Goal: Navigation & Orientation: Find specific page/section

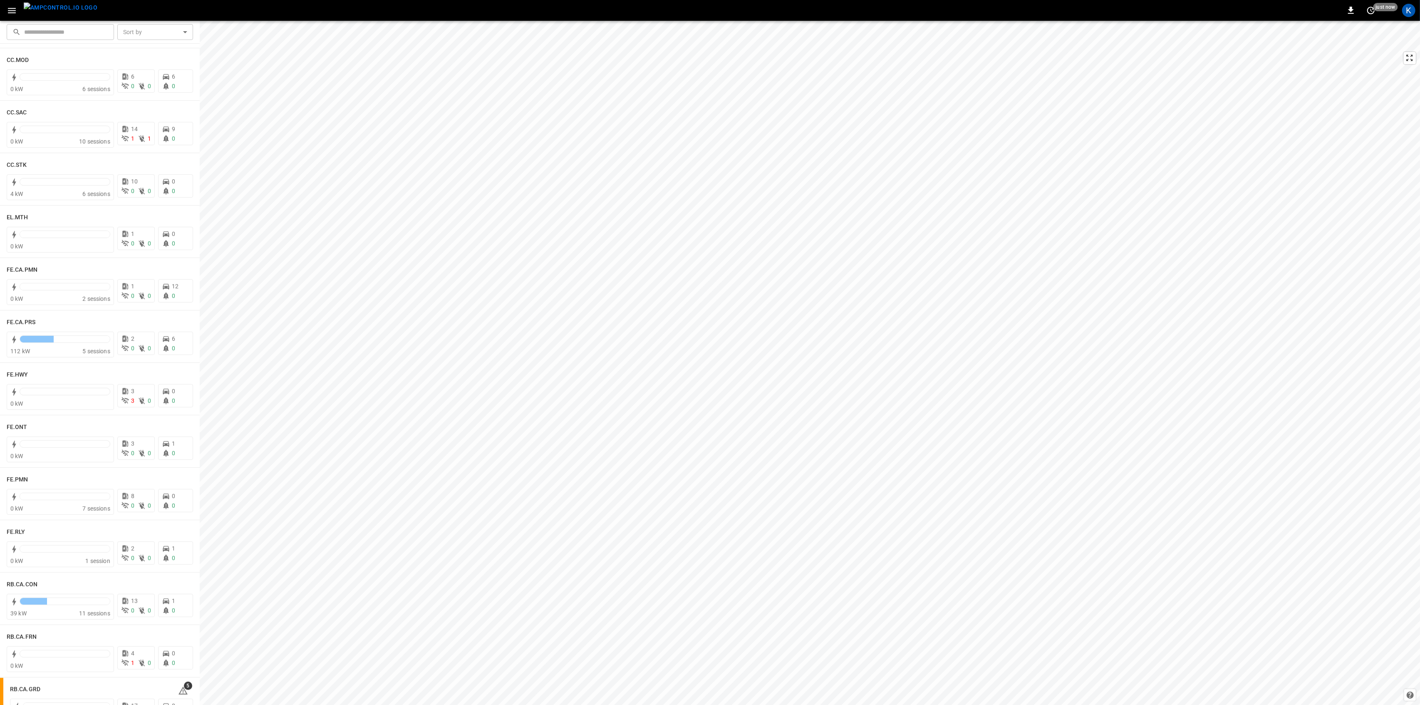
scroll to position [610, 0]
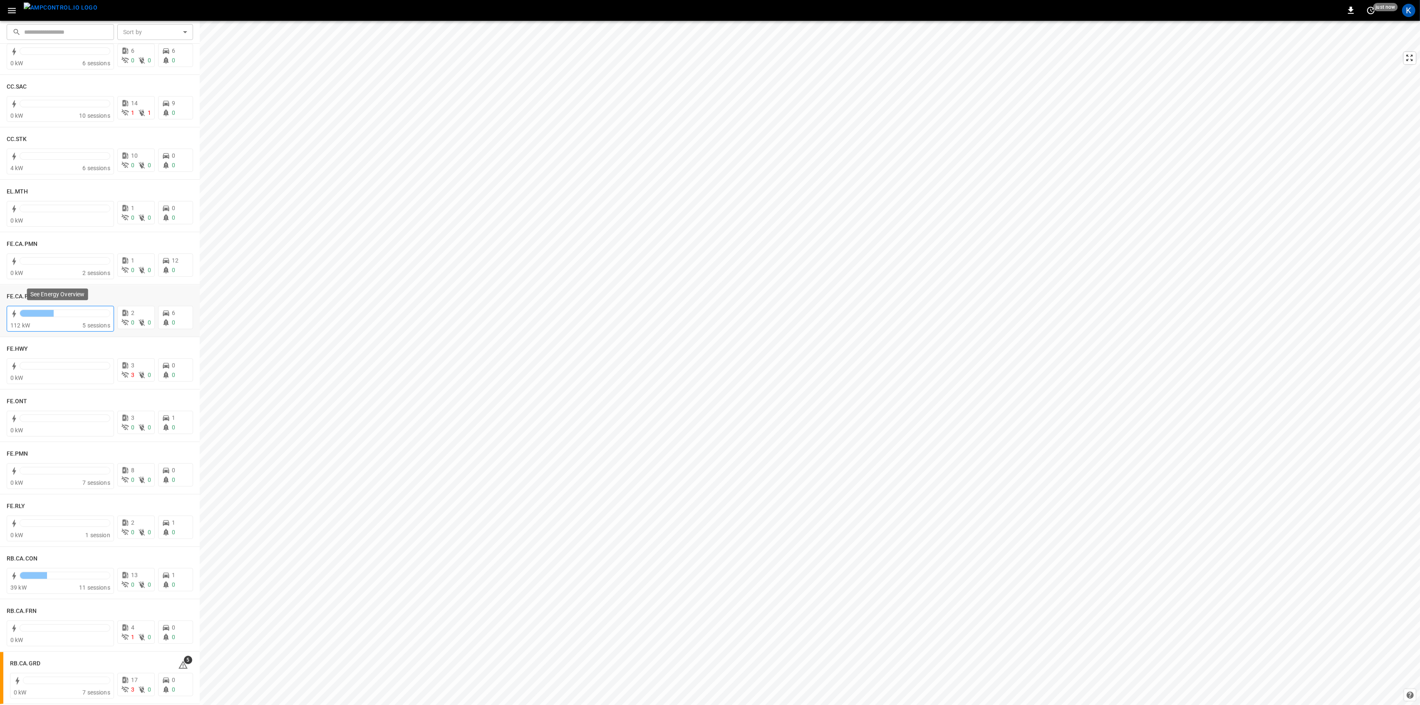
click at [67, 314] on div at bounding box center [65, 313] width 90 height 7
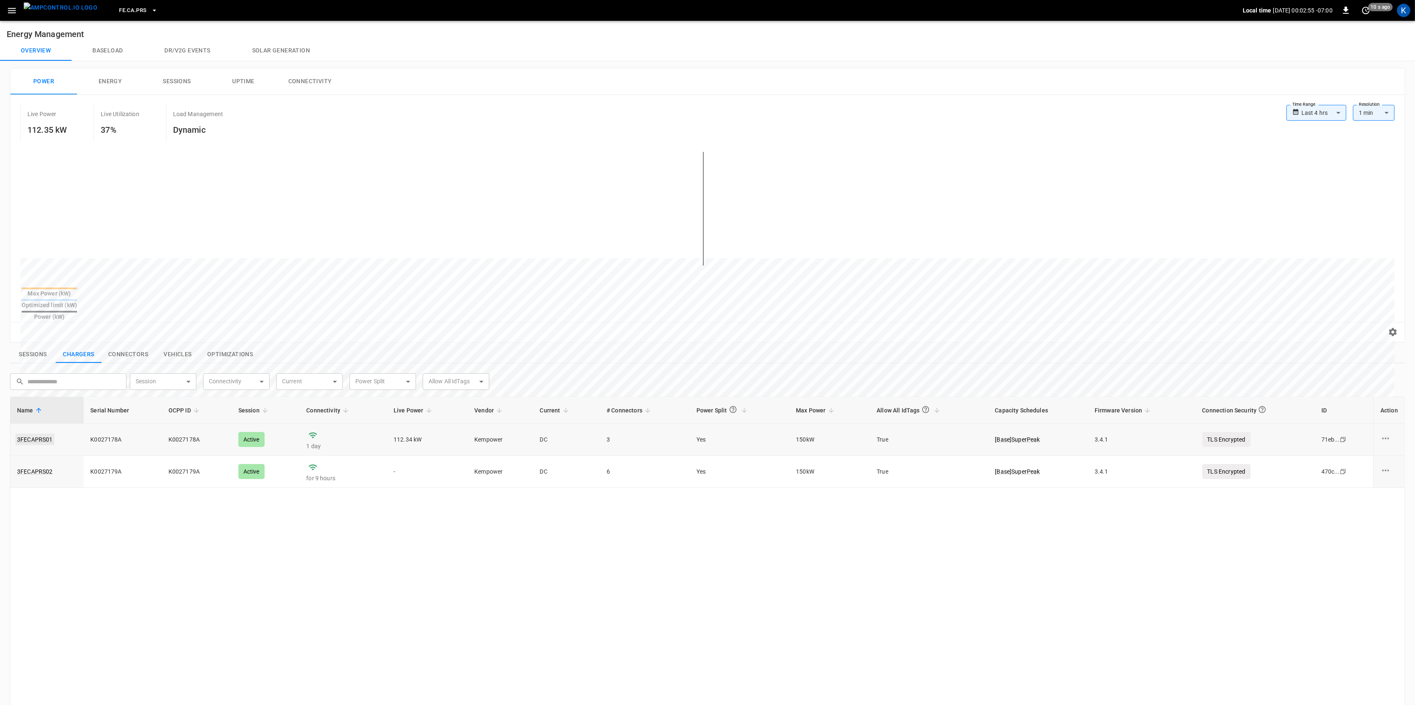
click at [45, 434] on link "3FECAPRS01" at bounding box center [34, 440] width 39 height 12
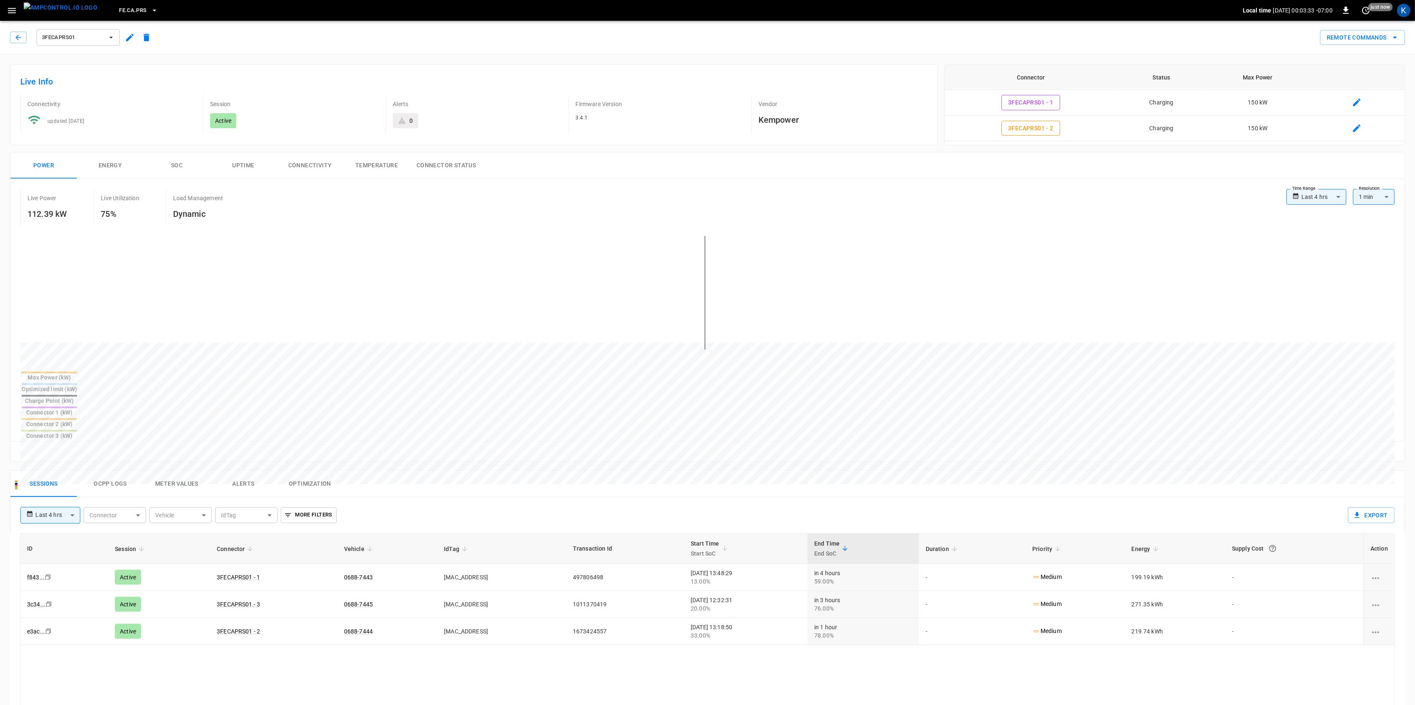
click at [10, 13] on icon "button" at bounding box center [12, 10] width 10 height 10
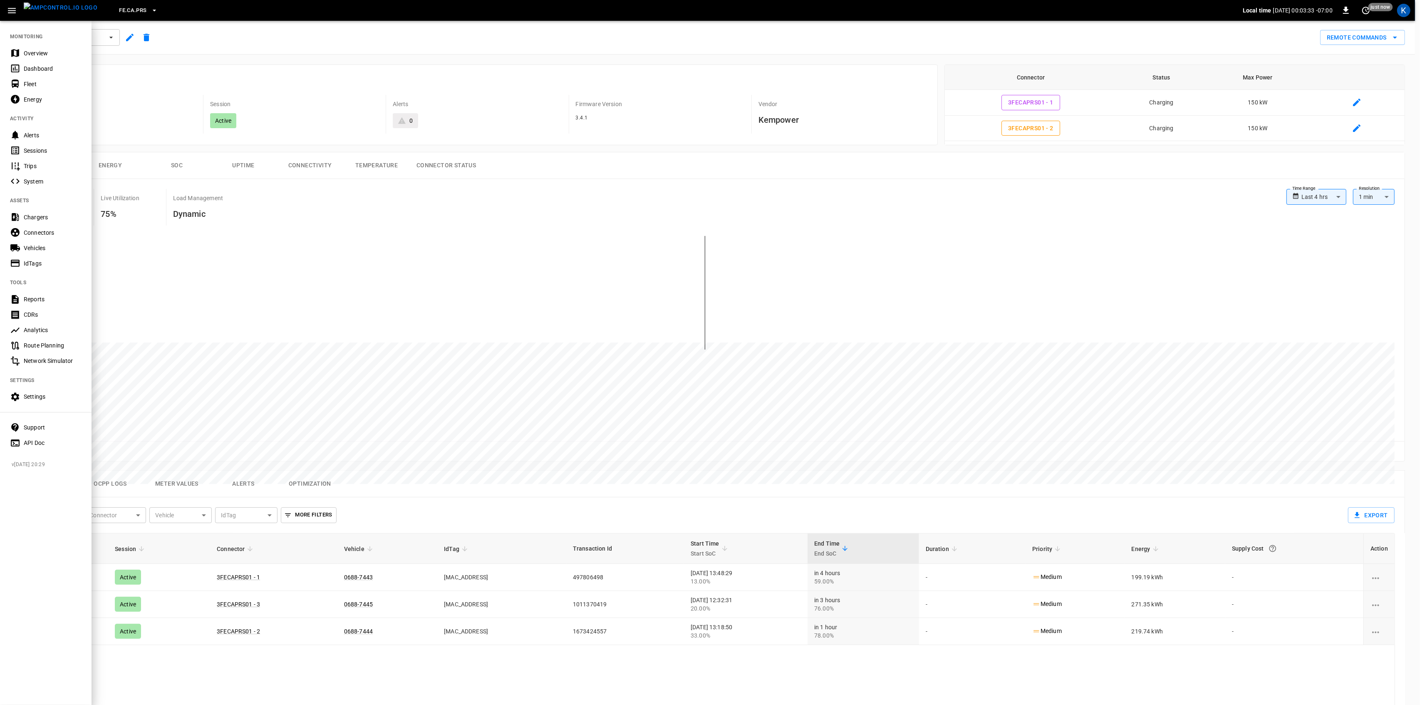
click at [35, 54] on div "Overview" at bounding box center [53, 53] width 58 height 8
